Goal: Task Accomplishment & Management: Manage account settings

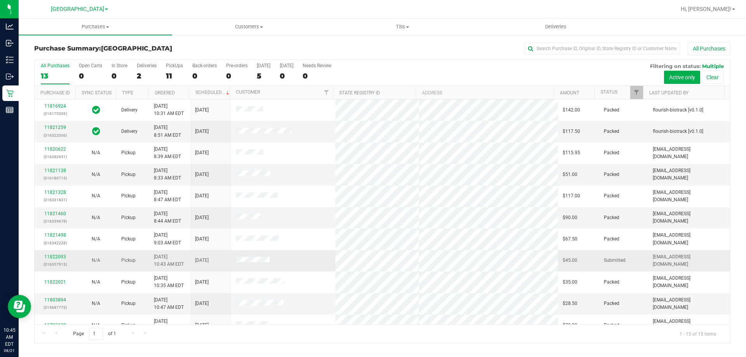
click at [111, 262] on div "N/A" at bounding box center [95, 260] width 31 height 7
click at [50, 256] on link "11822093" at bounding box center [55, 256] width 22 height 5
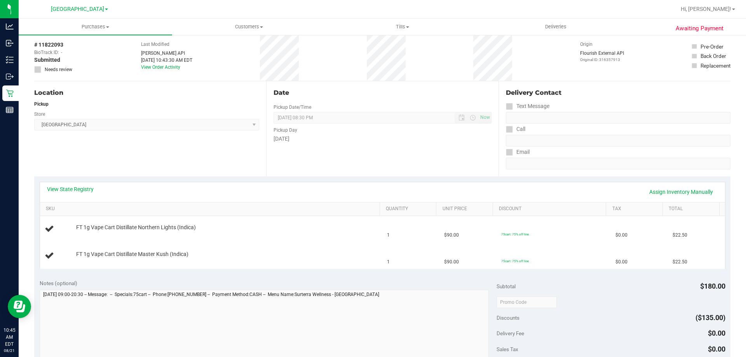
scroll to position [37, 0]
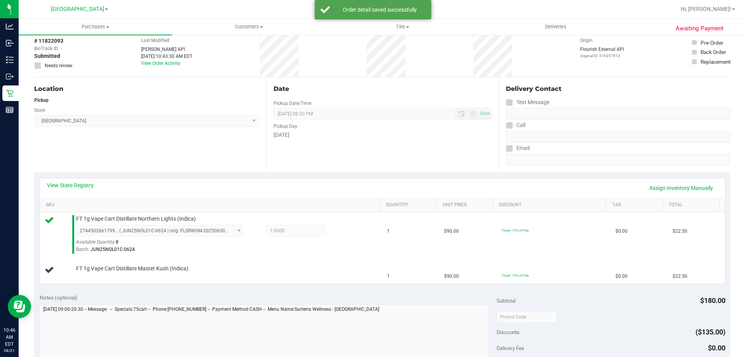
click at [414, 182] on div "View State Registry Assign Inventory Manually" at bounding box center [382, 188] width 671 height 13
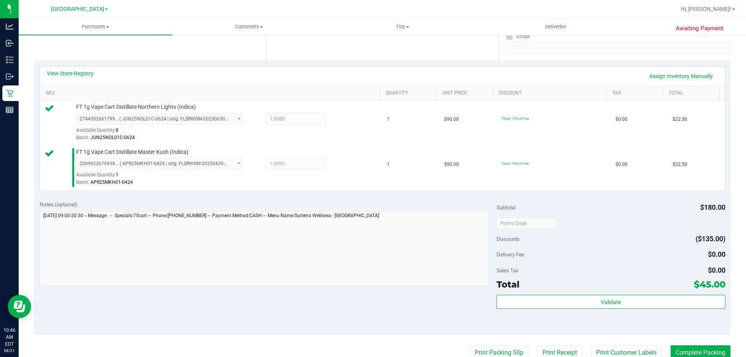
scroll to position [192, 0]
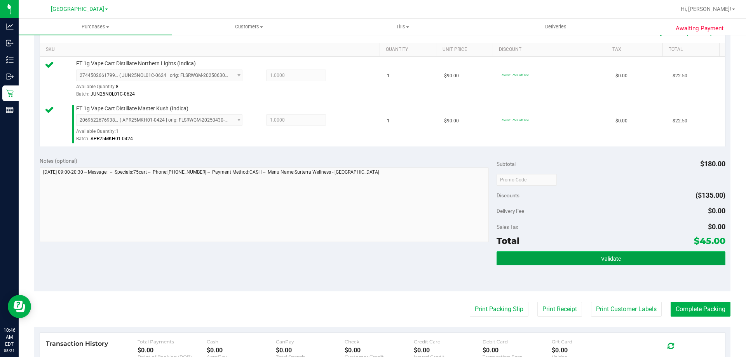
click at [612, 258] on span "Validate" at bounding box center [611, 259] width 20 height 6
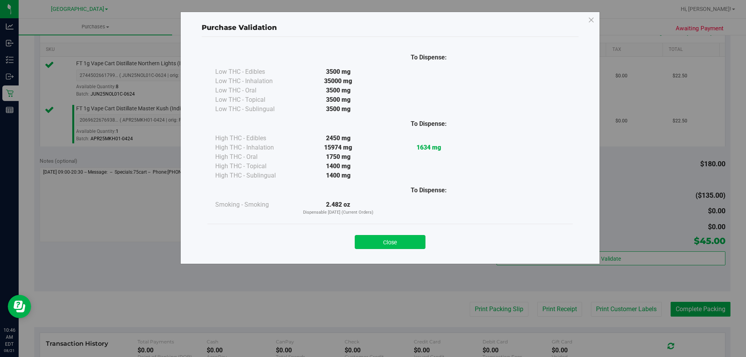
click at [408, 247] on button "Close" at bounding box center [390, 242] width 71 height 14
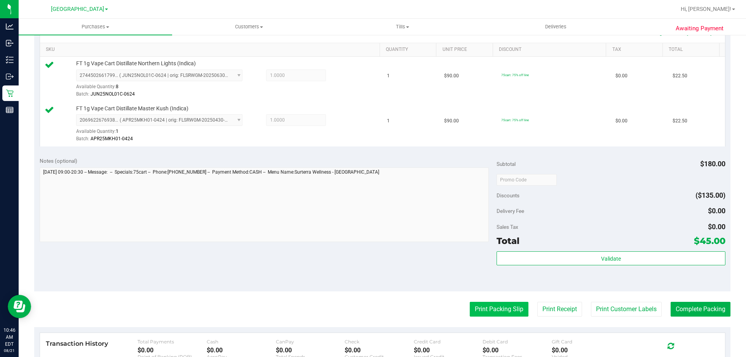
click at [492, 307] on button "Print Packing Slip" at bounding box center [499, 309] width 59 height 15
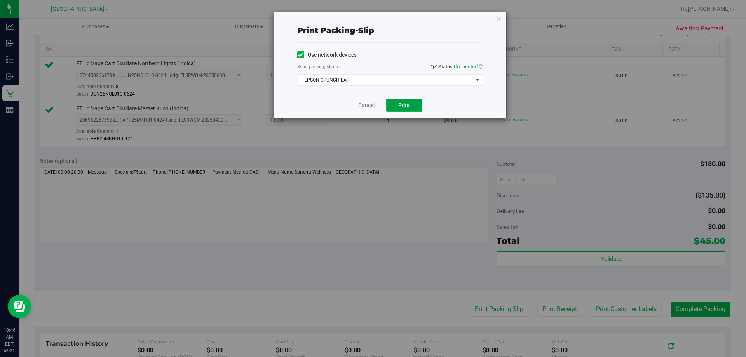
click at [413, 102] on button "Print" at bounding box center [404, 105] width 36 height 13
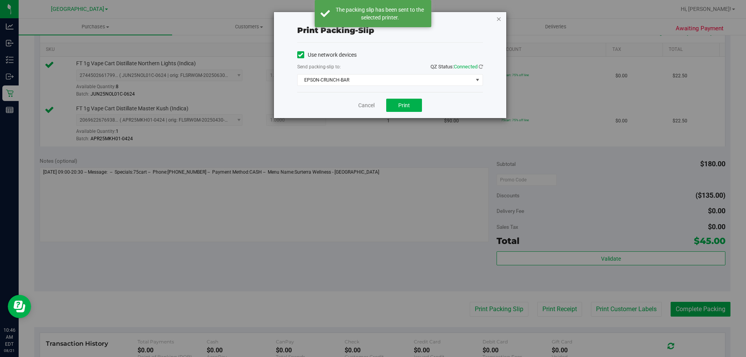
click at [499, 18] on icon "button" at bounding box center [498, 18] width 5 height 9
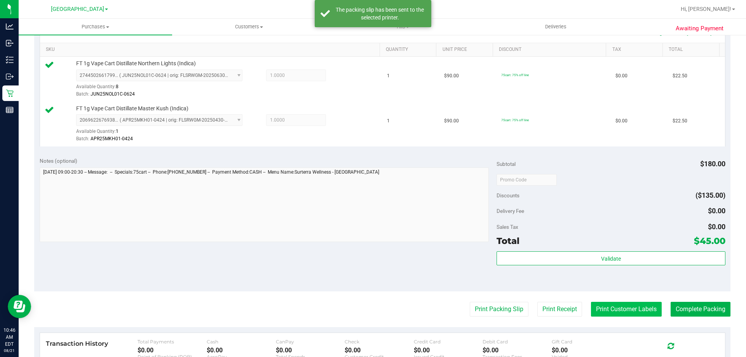
click at [613, 311] on button "Print Customer Labels" at bounding box center [626, 309] width 71 height 15
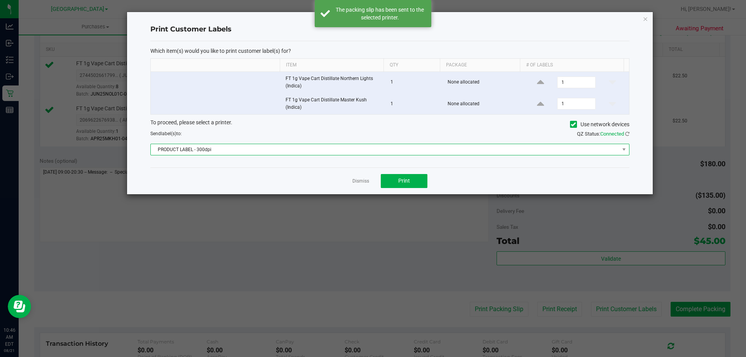
click at [431, 150] on span "PRODUCT LABEL - 300dpi" at bounding box center [385, 149] width 469 height 11
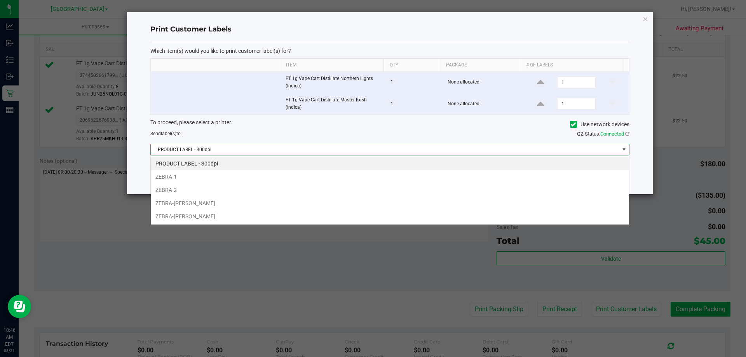
scroll to position [12, 479]
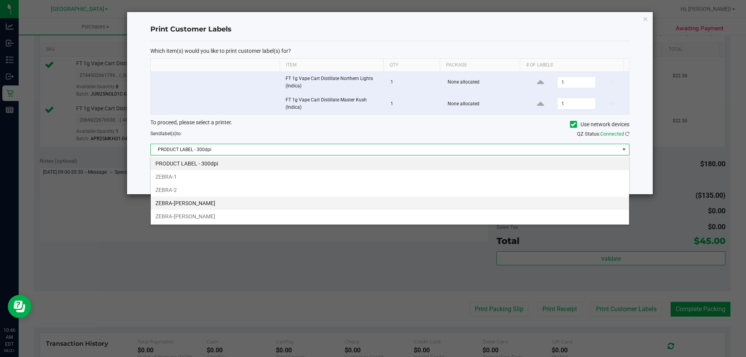
click at [269, 204] on li "ZEBRA-DAVID-COOK" at bounding box center [390, 203] width 478 height 13
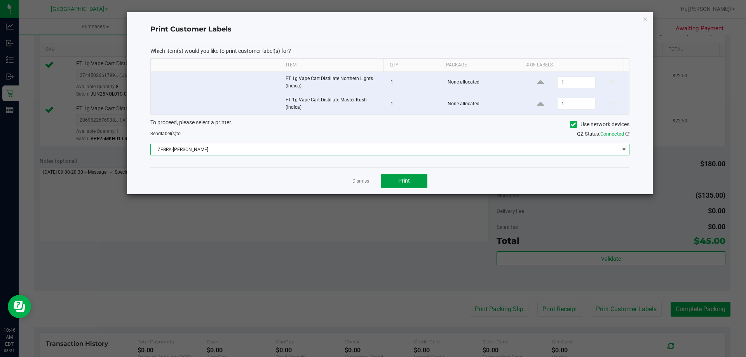
click at [414, 180] on button "Print" at bounding box center [404, 181] width 47 height 14
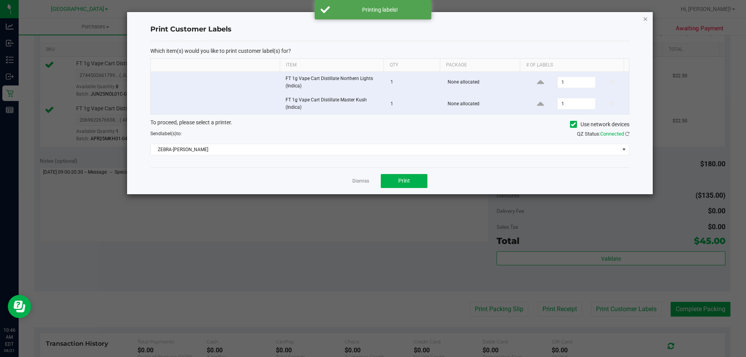
click at [644, 18] on icon "button" at bounding box center [645, 18] width 5 height 9
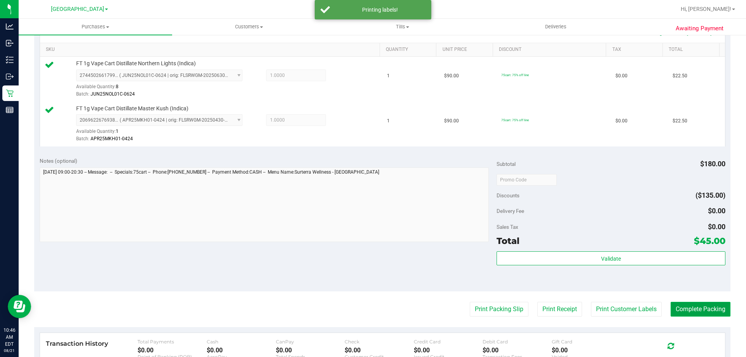
click at [682, 313] on button "Complete Packing" at bounding box center [701, 309] width 60 height 15
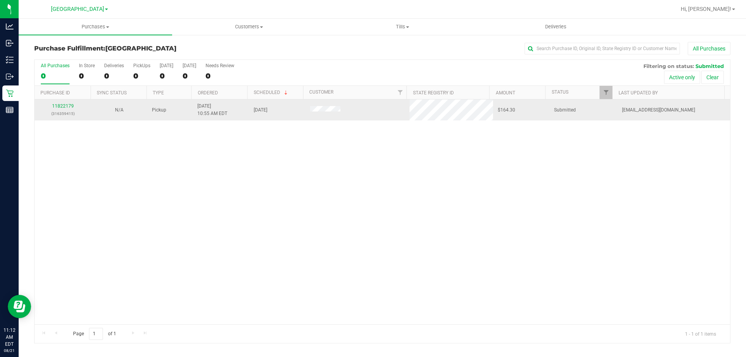
click at [63, 109] on div "11822179 (316359415)" at bounding box center [62, 110] width 47 height 15
click at [63, 107] on link "11822179" at bounding box center [63, 105] width 22 height 5
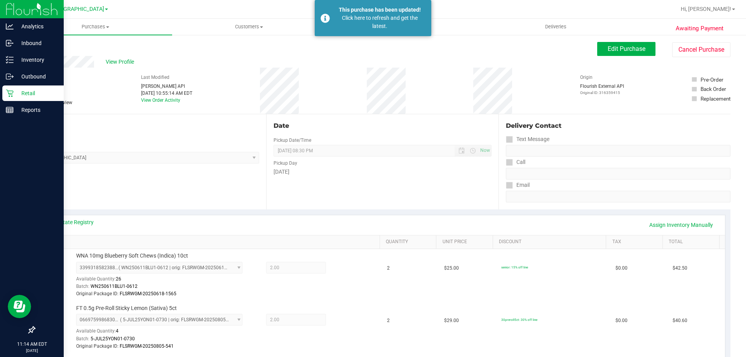
click at [7, 95] on icon at bounding box center [10, 93] width 8 height 8
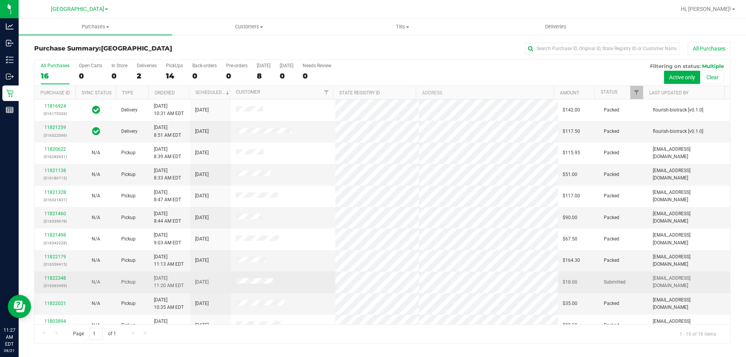
click at [110, 283] on div "N/A" at bounding box center [95, 282] width 31 height 7
click at [57, 279] on link "11822348" at bounding box center [55, 278] width 22 height 5
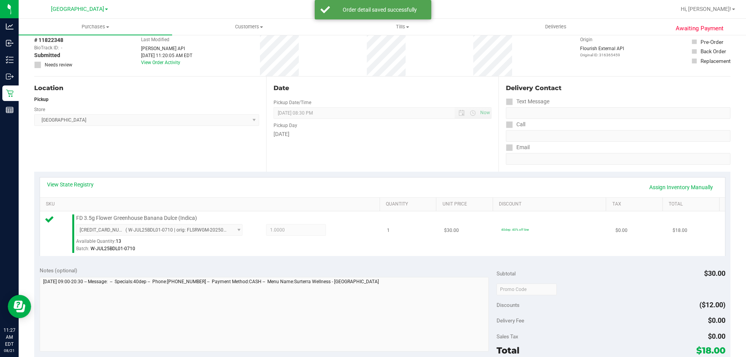
scroll to position [117, 0]
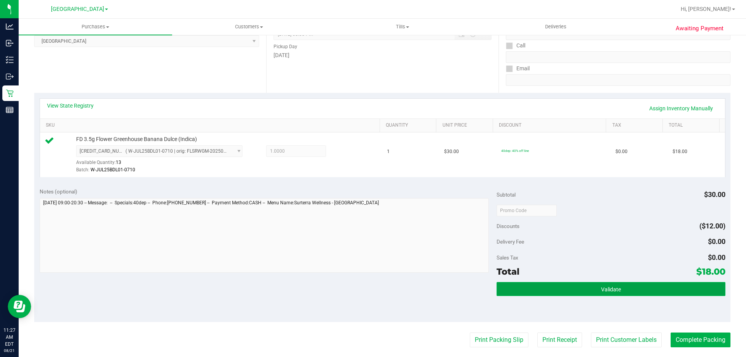
click at [563, 286] on button "Validate" at bounding box center [611, 289] width 229 height 14
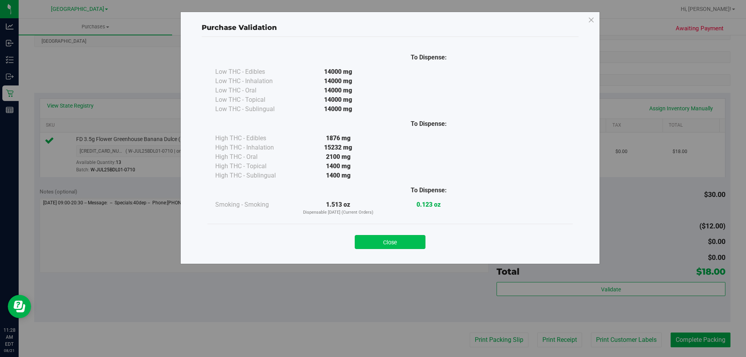
click at [395, 239] on button "Close" at bounding box center [390, 242] width 71 height 14
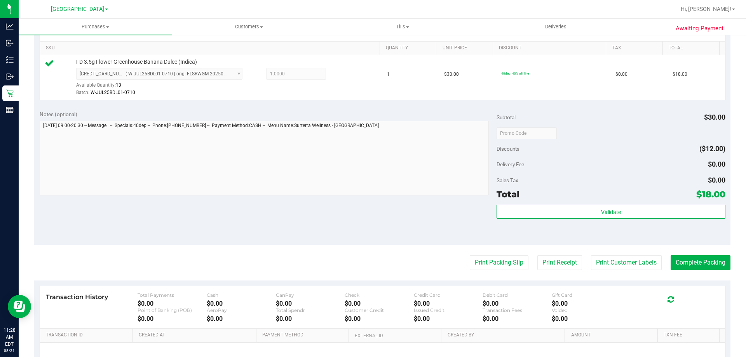
scroll to position [194, 0]
click at [490, 262] on button "Print Packing Slip" at bounding box center [499, 262] width 59 height 15
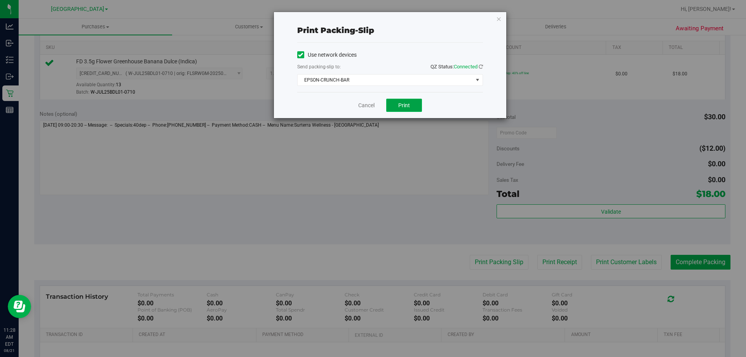
click at [401, 106] on span "Print" at bounding box center [404, 105] width 12 height 6
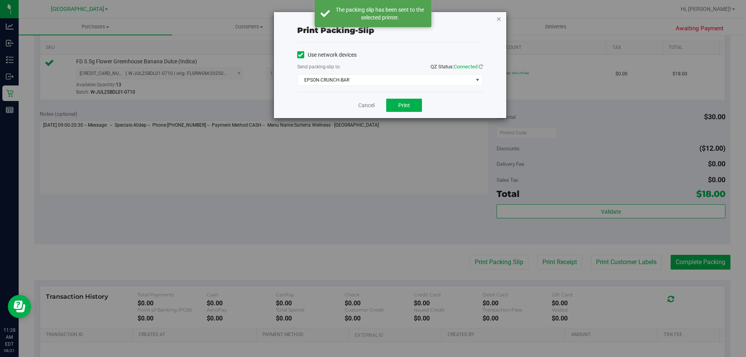
click at [498, 19] on icon "button" at bounding box center [498, 18] width 5 height 9
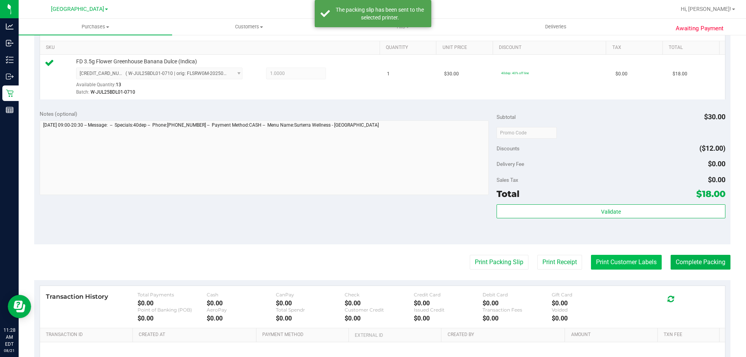
click at [611, 262] on button "Print Customer Labels" at bounding box center [626, 262] width 71 height 15
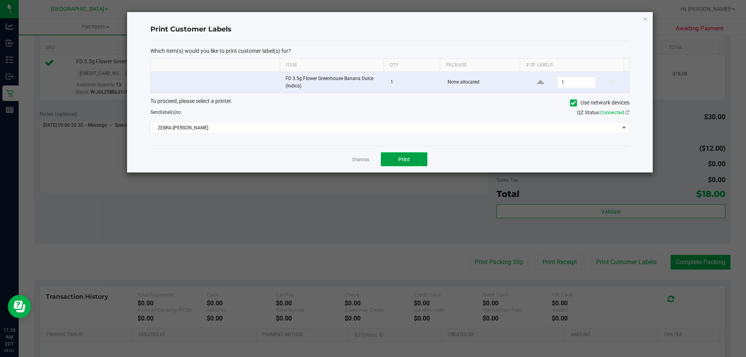
click at [405, 161] on span "Print" at bounding box center [404, 159] width 12 height 6
click at [644, 18] on icon "button" at bounding box center [645, 18] width 5 height 9
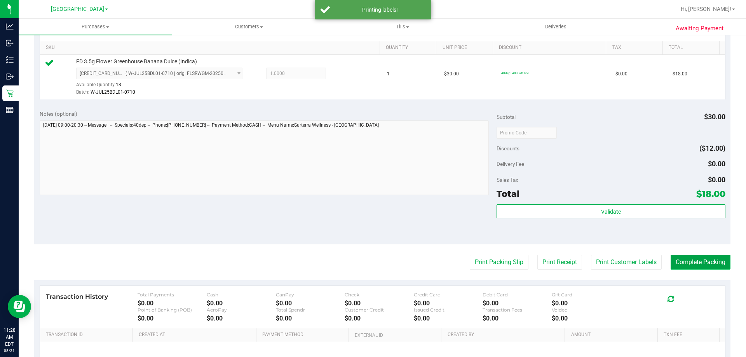
click at [679, 263] on button "Complete Packing" at bounding box center [701, 262] width 60 height 15
